Goal: Check status: Check status

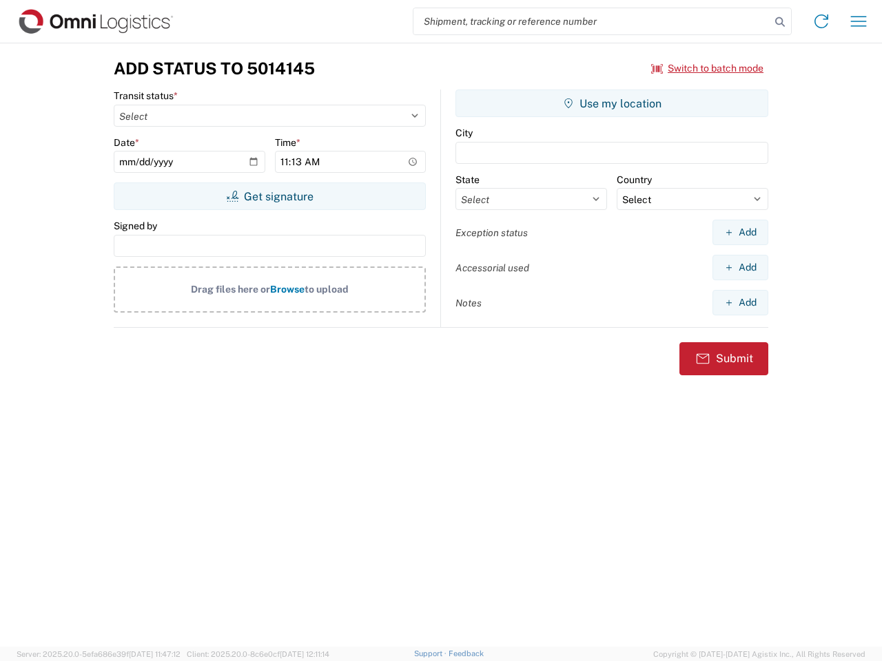
click at [592, 21] on input "search" at bounding box center [591, 21] width 357 height 26
click at [780, 22] on icon at bounding box center [779, 21] width 19 height 19
click at [821, 21] on icon at bounding box center [821, 21] width 22 height 22
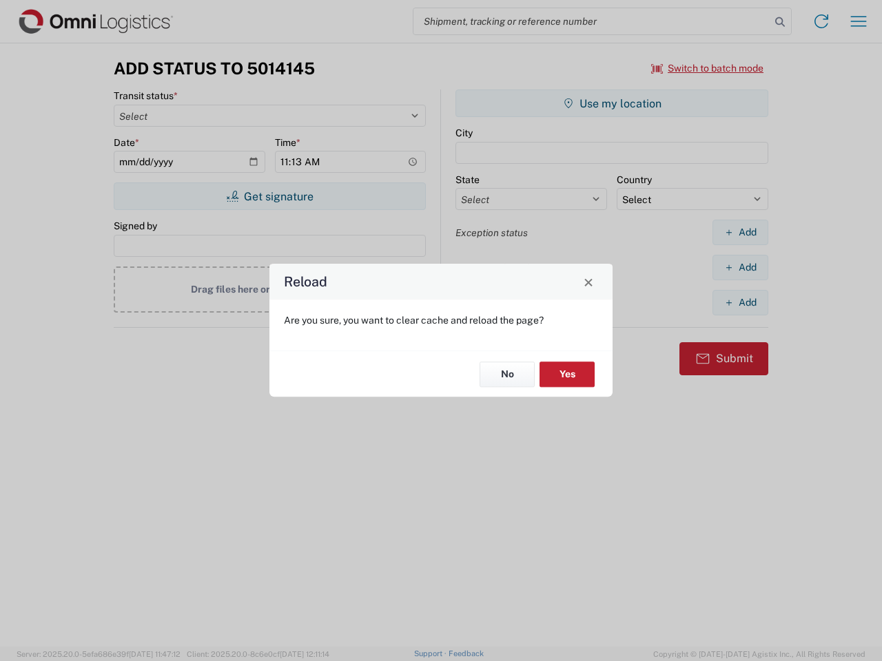
click at [858, 21] on div "Reload Are you sure, you want to clear cache and reload the page? No Yes" at bounding box center [441, 330] width 882 height 661
click at [708, 68] on div "Reload Are you sure, you want to clear cache and reload the page? No Yes" at bounding box center [441, 330] width 882 height 661
click at [269, 196] on div "Reload Are you sure, you want to clear cache and reload the page? No Yes" at bounding box center [441, 330] width 882 height 661
click at [612, 103] on div "Reload Are you sure, you want to clear cache and reload the page? No Yes" at bounding box center [441, 330] width 882 height 661
click at [740, 232] on div "Reload Are you sure, you want to clear cache and reload the page? No Yes" at bounding box center [441, 330] width 882 height 661
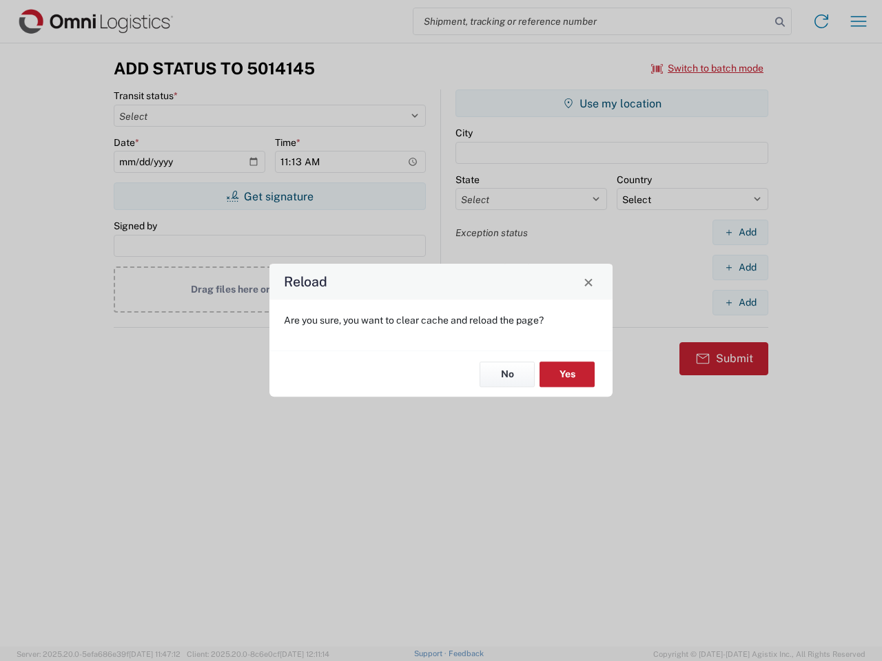
click at [740, 267] on div "Reload Are you sure, you want to clear cache and reload the page? No Yes" at bounding box center [441, 330] width 882 height 661
click at [740, 302] on div "Reload Are you sure, you want to clear cache and reload the page? No Yes" at bounding box center [441, 330] width 882 height 661
